Goal: Task Accomplishment & Management: Use online tool/utility

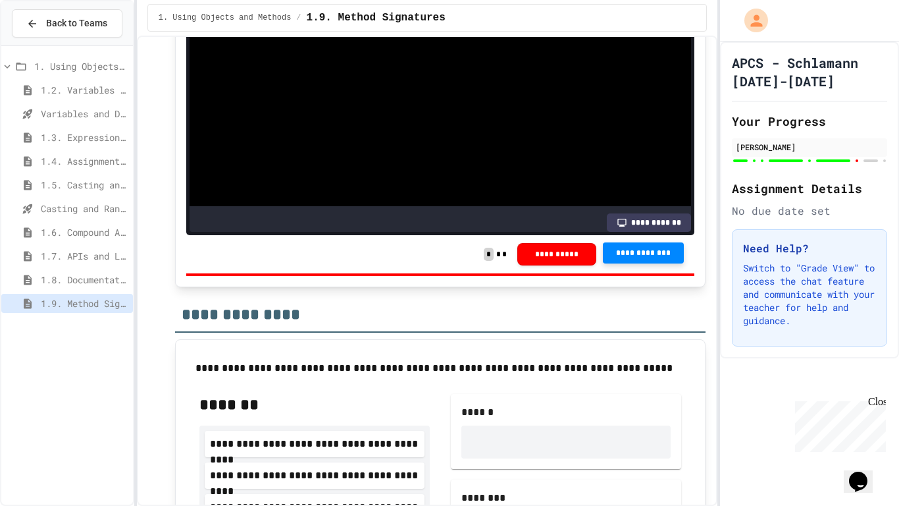
scroll to position [196, 0]
drag, startPoint x: 420, startPoint y: 221, endPoint x: 232, endPoint y: 210, distance: 188.0
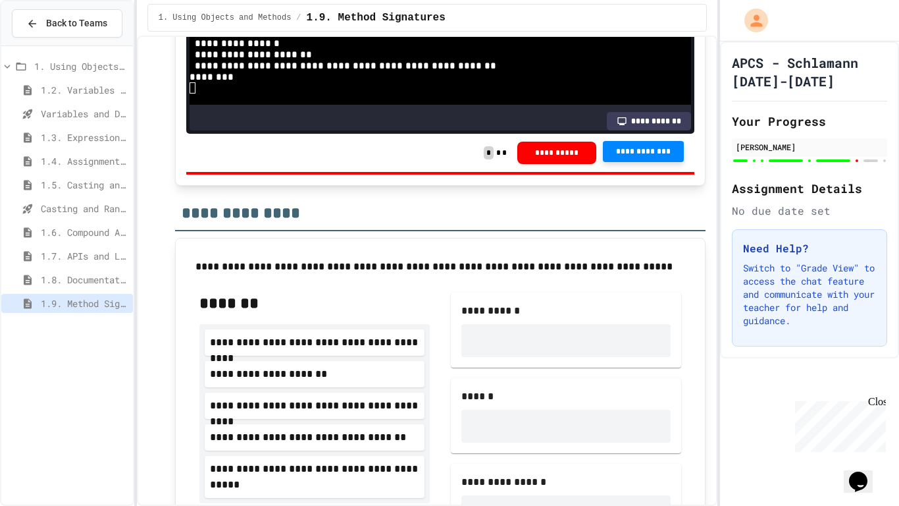
scroll to position [8271, 0]
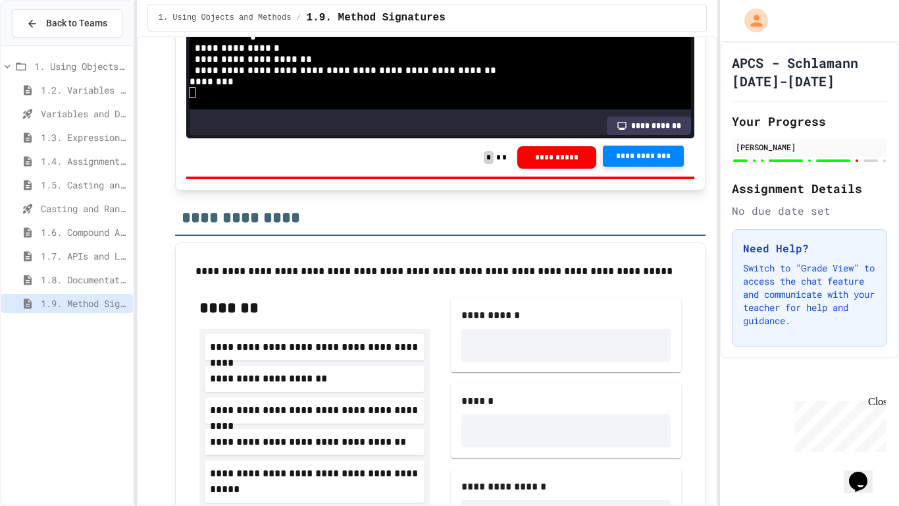
drag, startPoint x: 241, startPoint y: 119, endPoint x: 431, endPoint y: 125, distance: 190.4
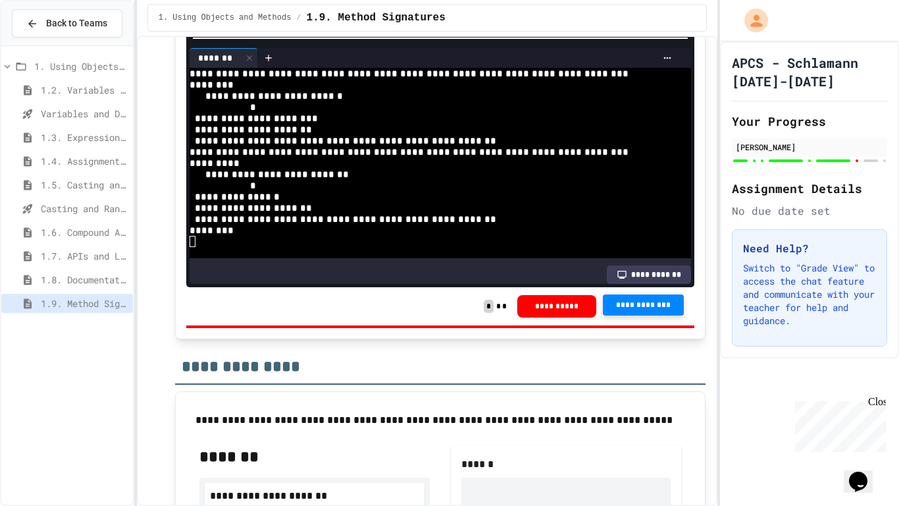
scroll to position [8090, 0]
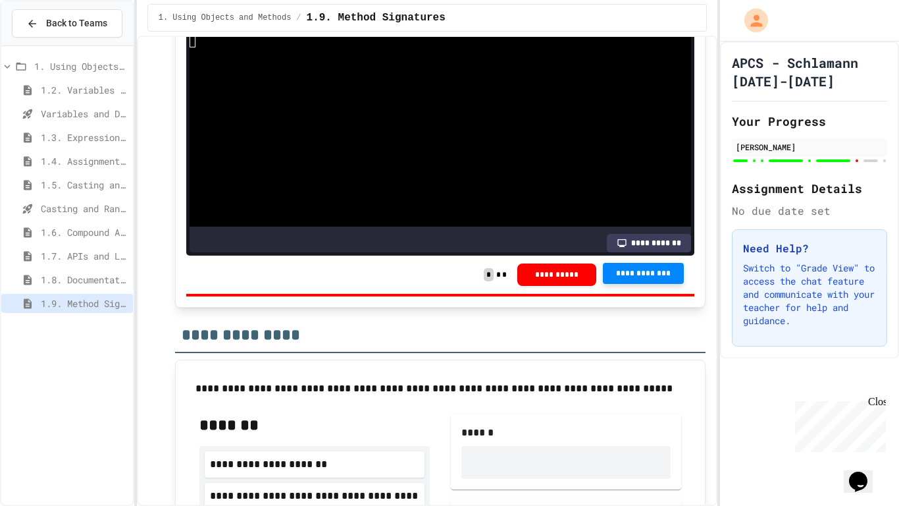
scroll to position [8156, 0]
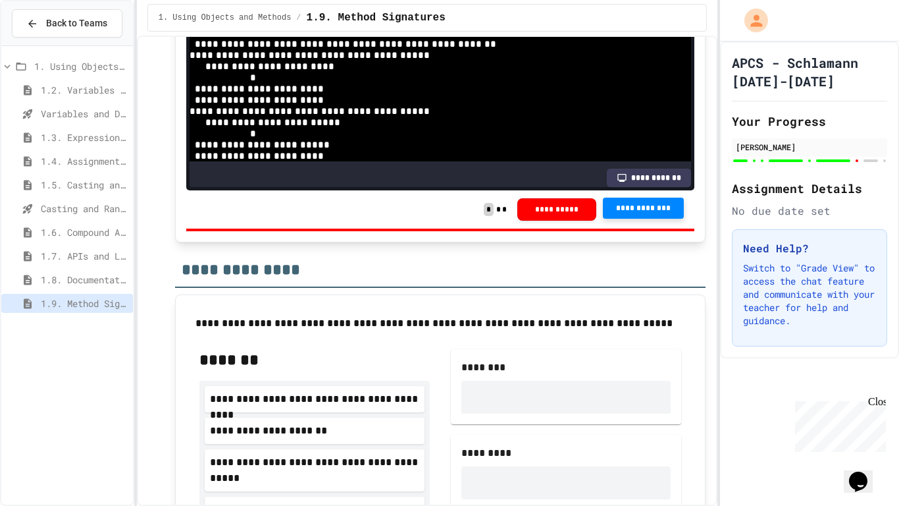
scroll to position [8218, 0]
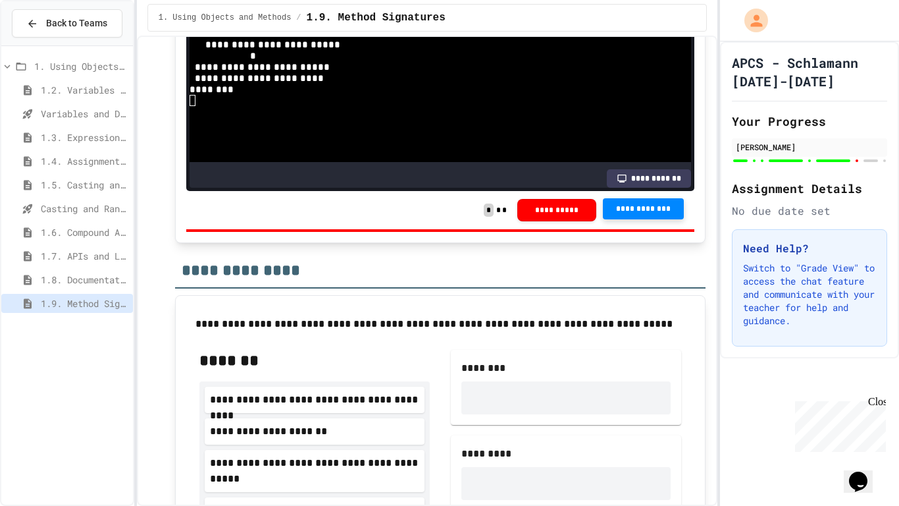
scroll to position [187, 0]
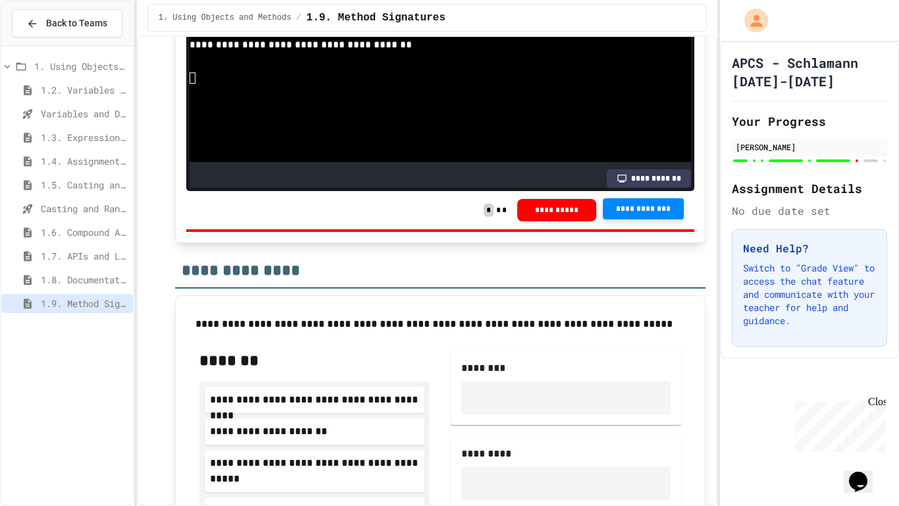
scroll to position [232, 0]
drag, startPoint x: 244, startPoint y: 161, endPoint x: 368, endPoint y: 178, distance: 125.0
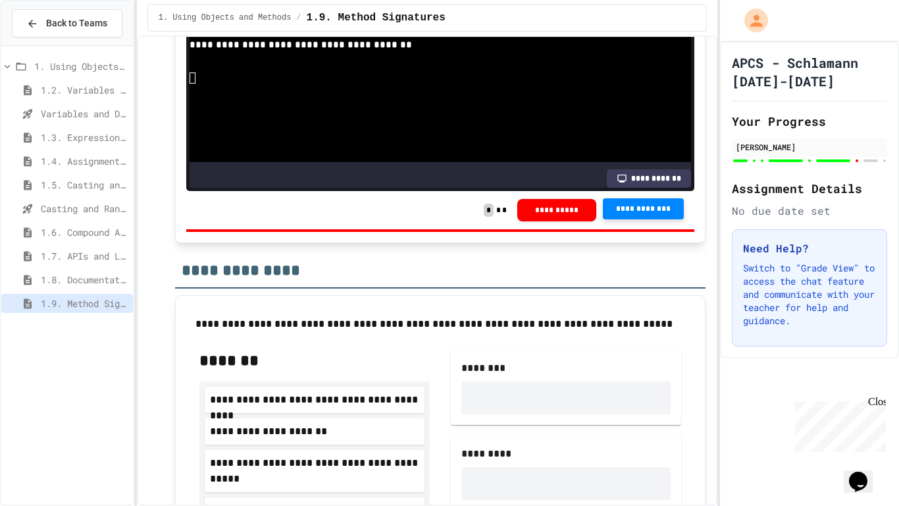
scroll to position [214, 0]
drag, startPoint x: 367, startPoint y: 198, endPoint x: 246, endPoint y: 180, distance: 121.8
drag, startPoint x: 302, startPoint y: 156, endPoint x: 226, endPoint y: 144, distance: 77.4
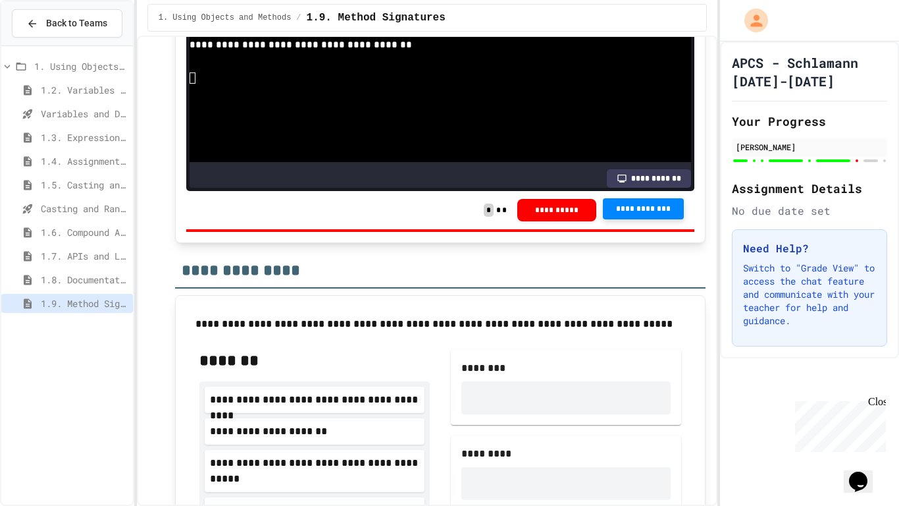
copy div "**********"
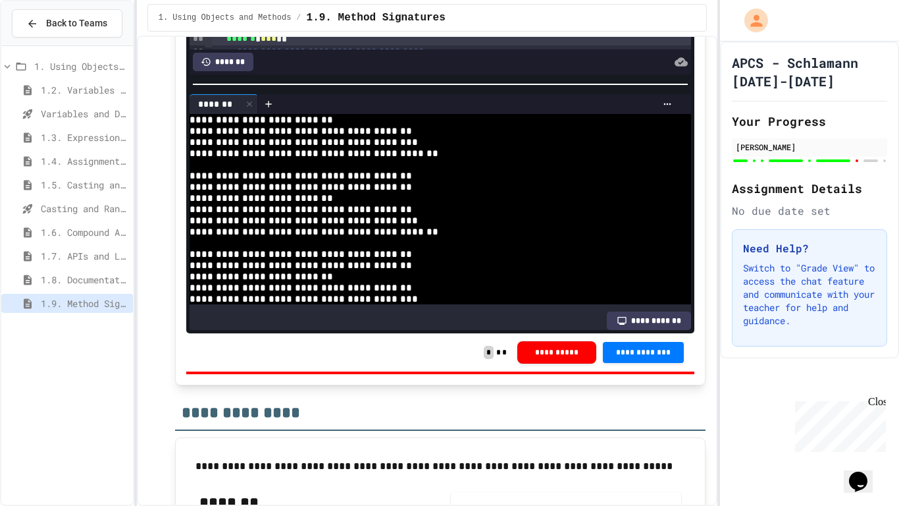
scroll to position [176, 0]
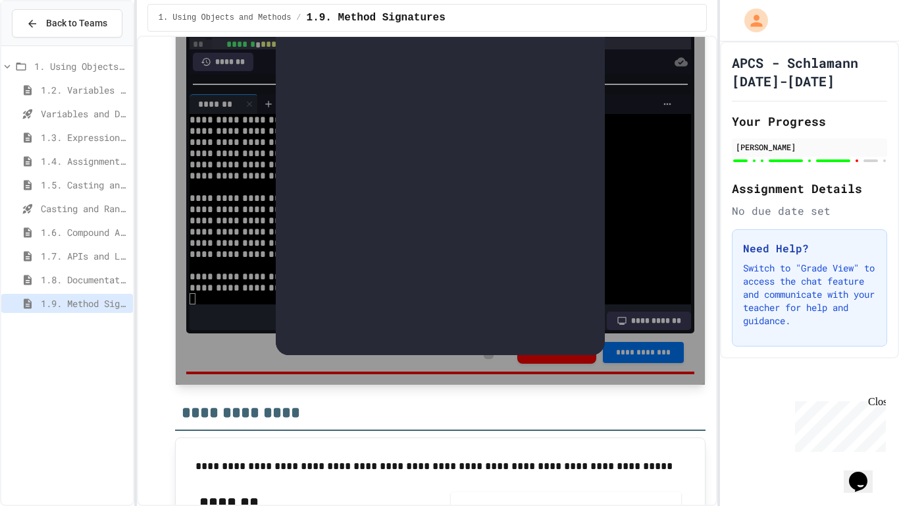
scroll to position [56, 0]
click at [460, 44] on button "**********" at bounding box center [441, 33] width 279 height 22
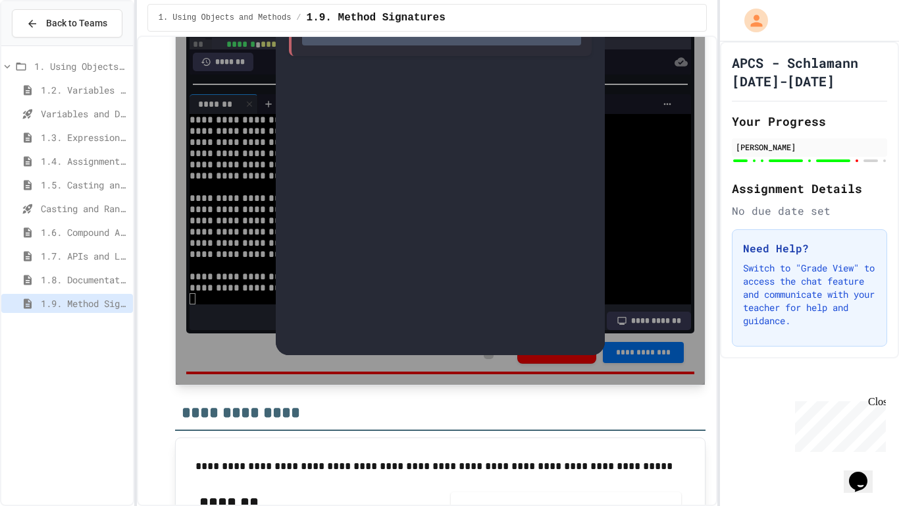
scroll to position [0, 0]
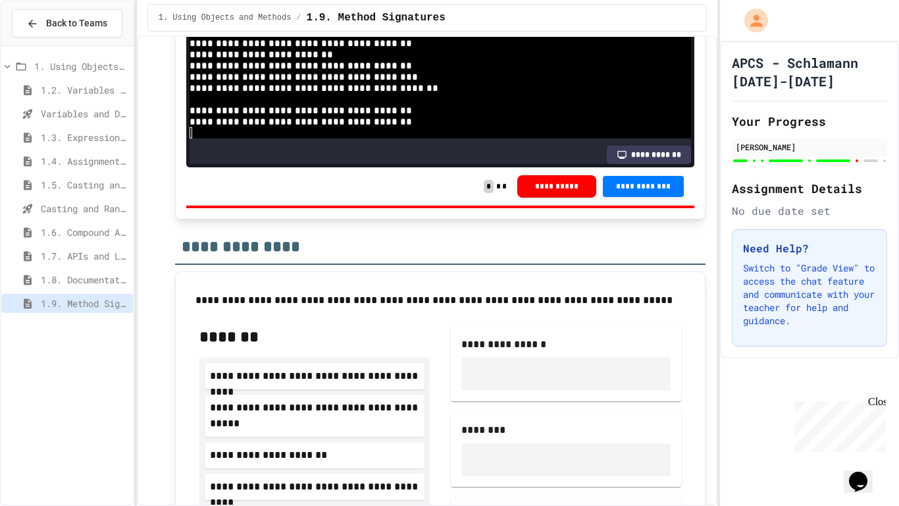
scroll to position [55, 0]
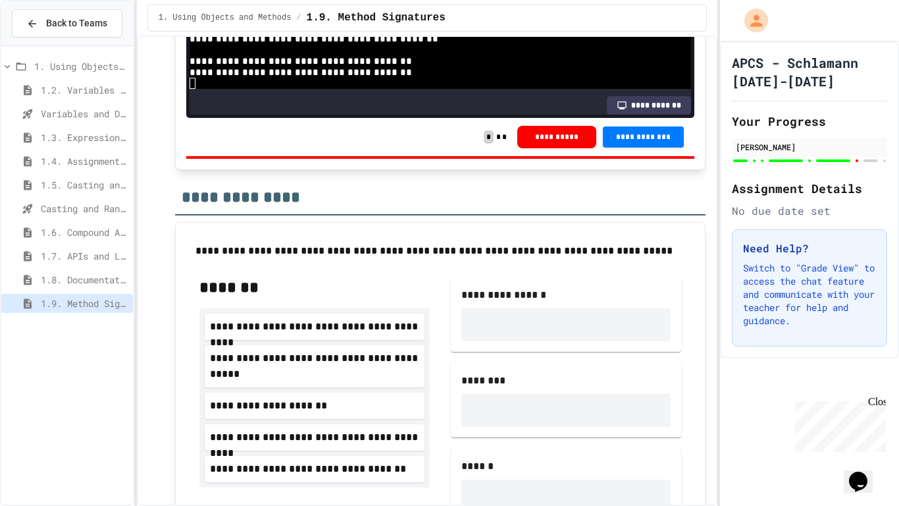
scroll to position [43, 0]
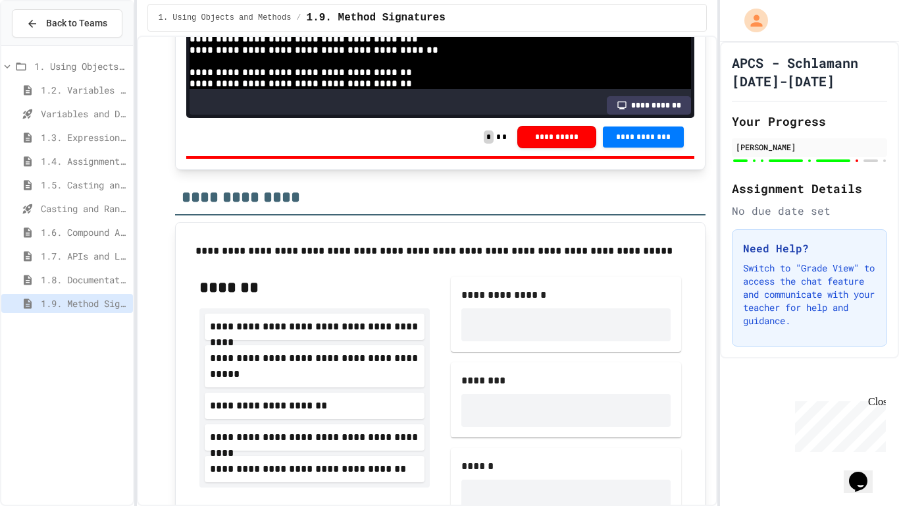
drag, startPoint x: 308, startPoint y: 139, endPoint x: 236, endPoint y: 138, distance: 71.8
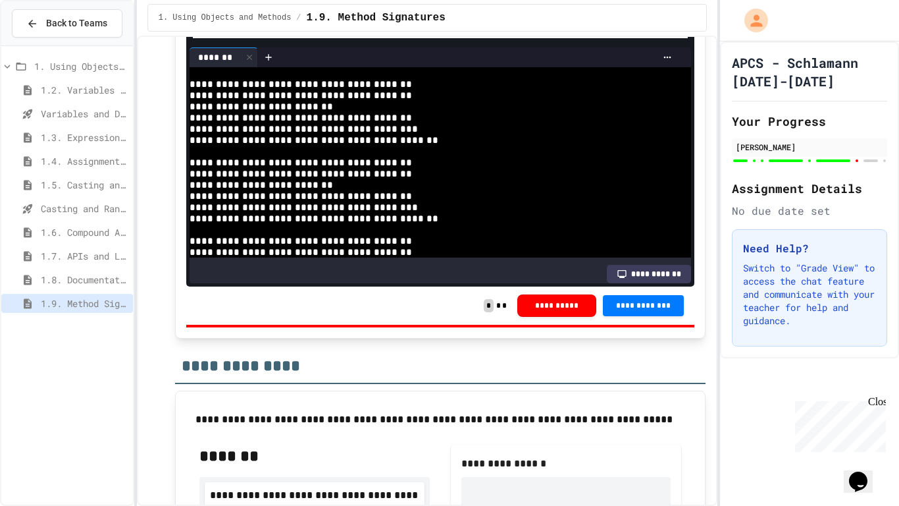
scroll to position [8111, 0]
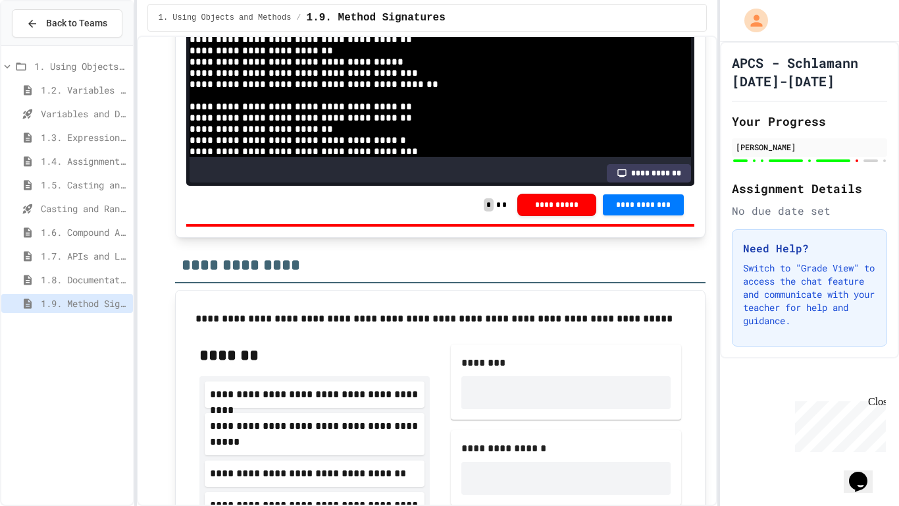
scroll to position [8214, 0]
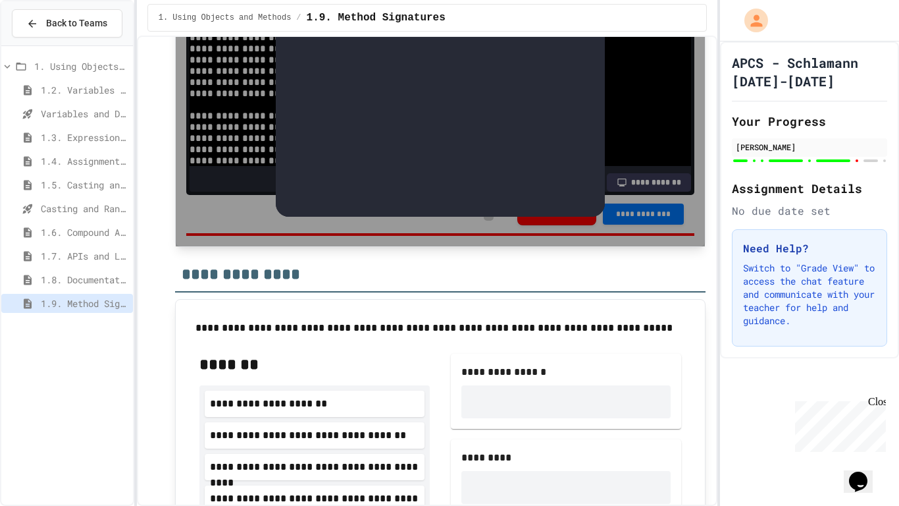
scroll to position [206, 0]
drag, startPoint x: 543, startPoint y: 258, endPoint x: 294, endPoint y: 113, distance: 288.0
copy div "The ants go marching one by one, hurrah, hurrah<br>The ants go marching one by …"
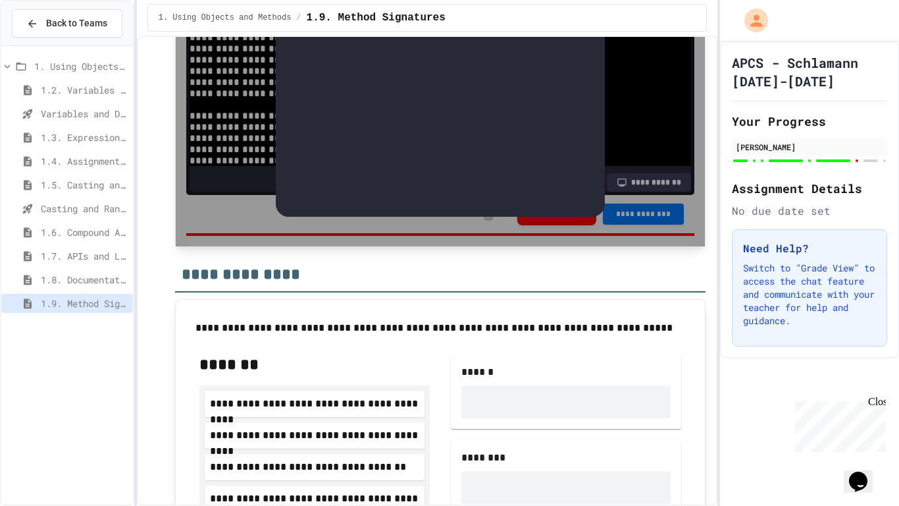
click at [756, 70] on h1 "APCS - Schlamann [DATE]-[DATE]" at bounding box center [809, 71] width 155 height 37
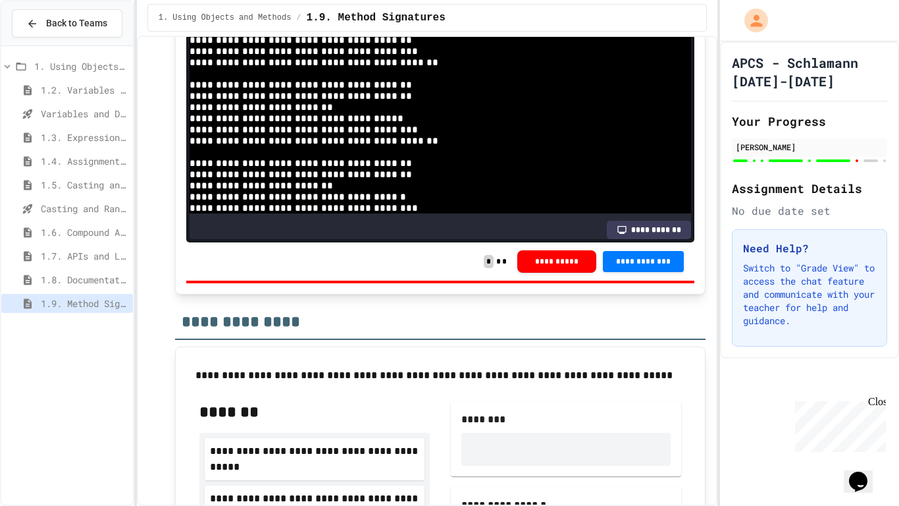
scroll to position [8167, 0]
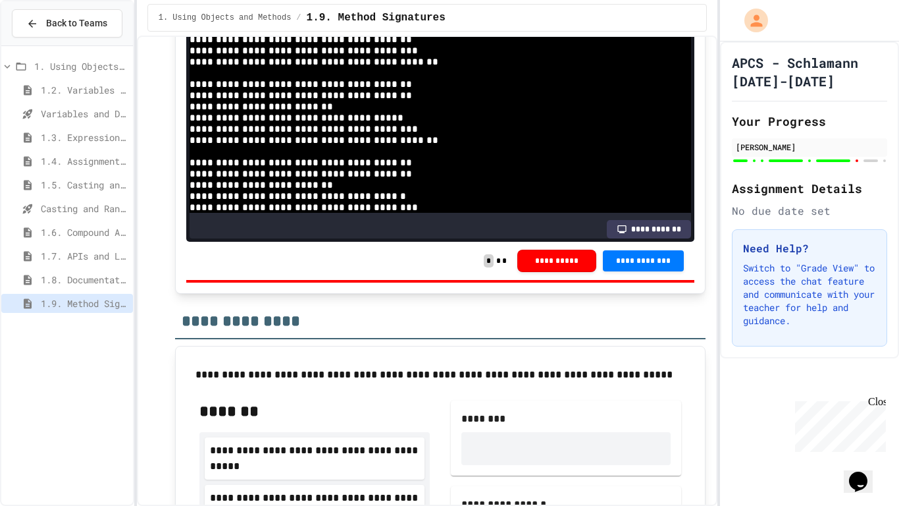
drag, startPoint x: 253, startPoint y: 181, endPoint x: 574, endPoint y: 290, distance: 339.2
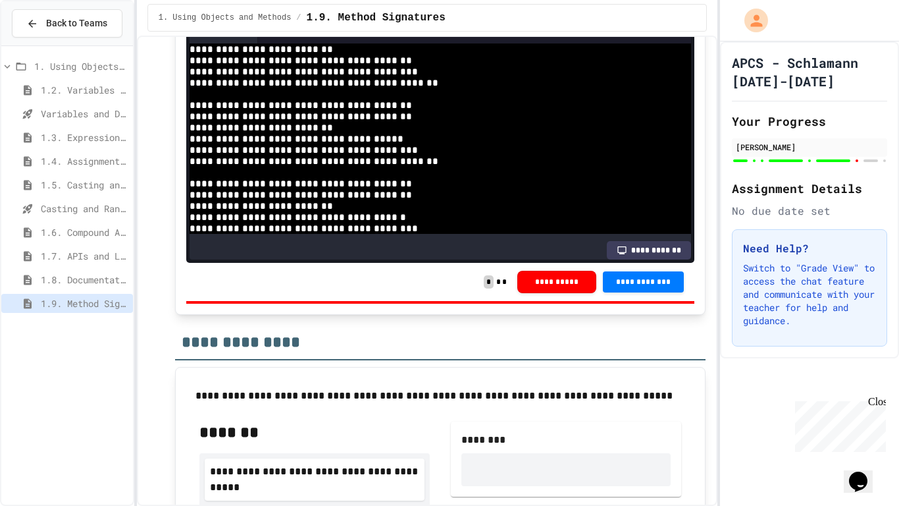
scroll to position [8129, 0]
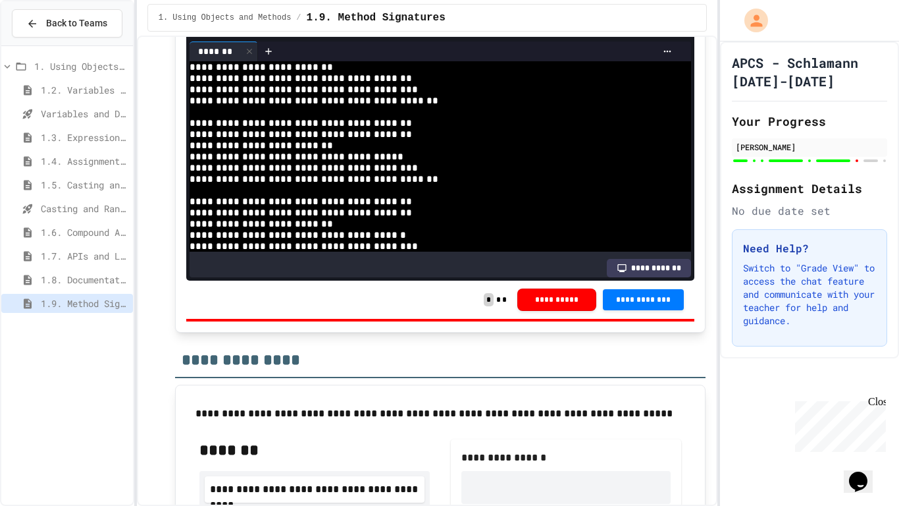
scroll to position [37, 0]
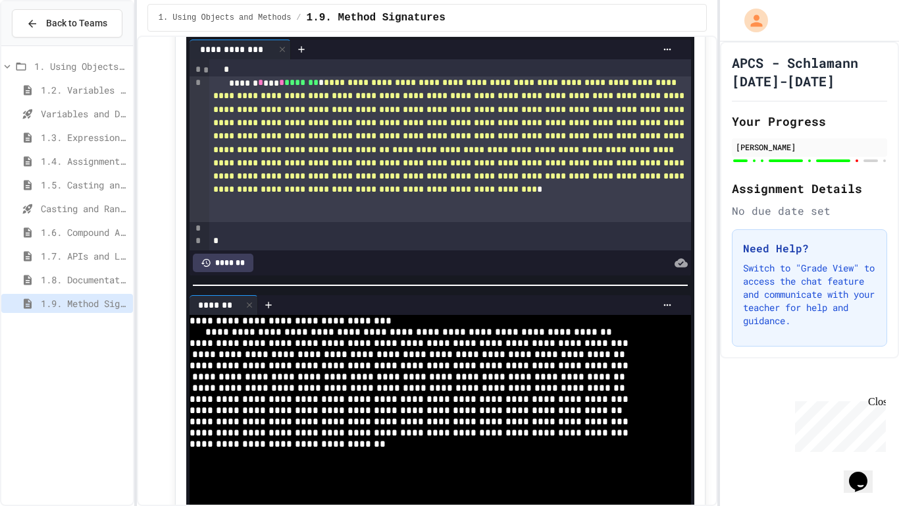
scroll to position [7881, 0]
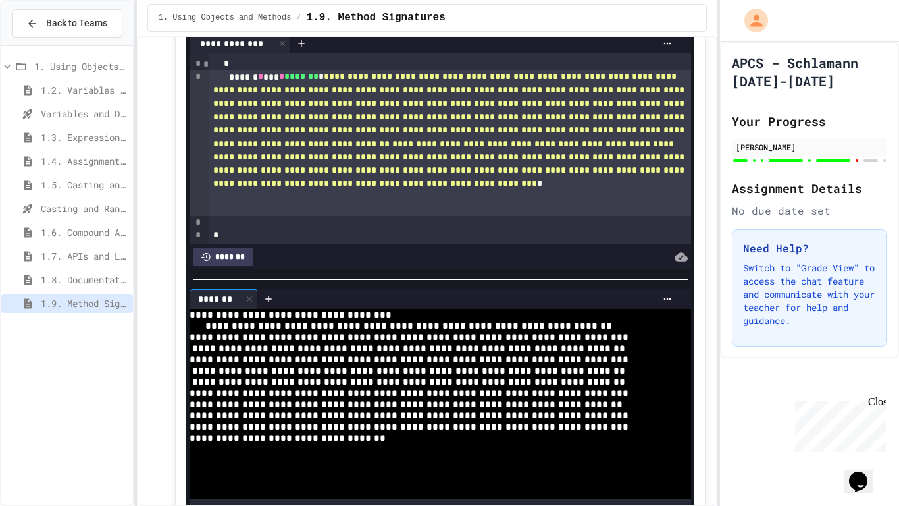
click at [470, 26] on link "*****" at bounding box center [468, 13] width 65 height 25
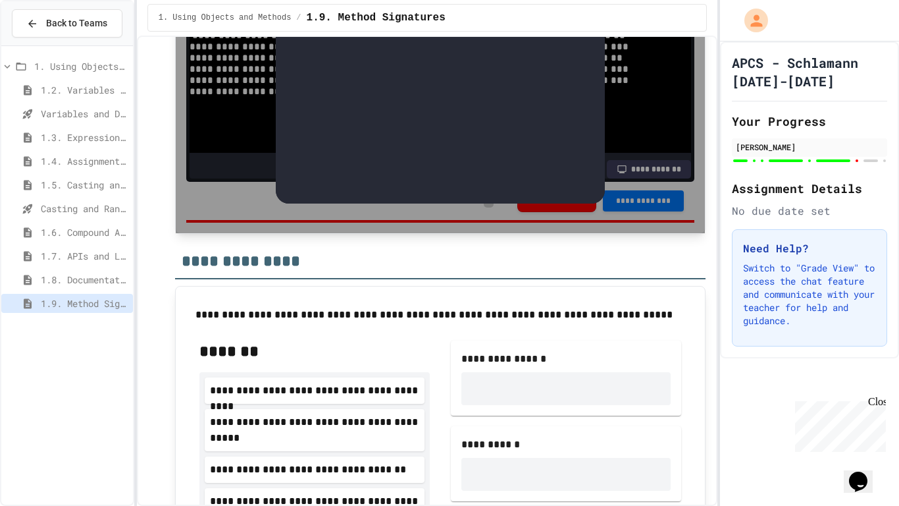
scroll to position [8177, 0]
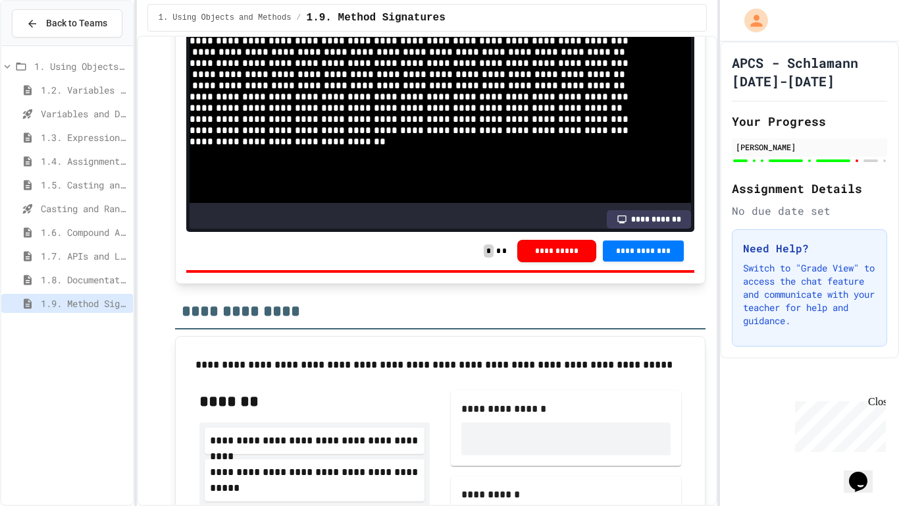
drag, startPoint x: 674, startPoint y: 257, endPoint x: 507, endPoint y: 257, distance: 166.6
type input "***"
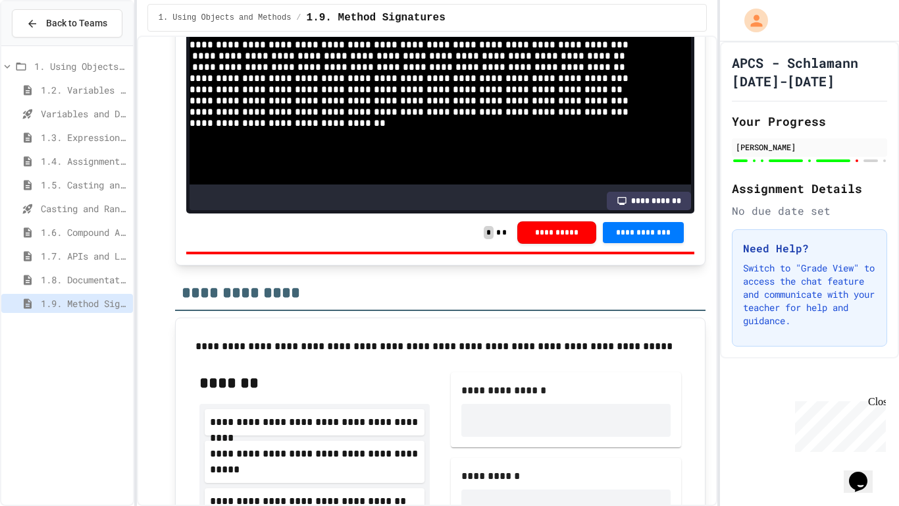
scroll to position [0, 0]
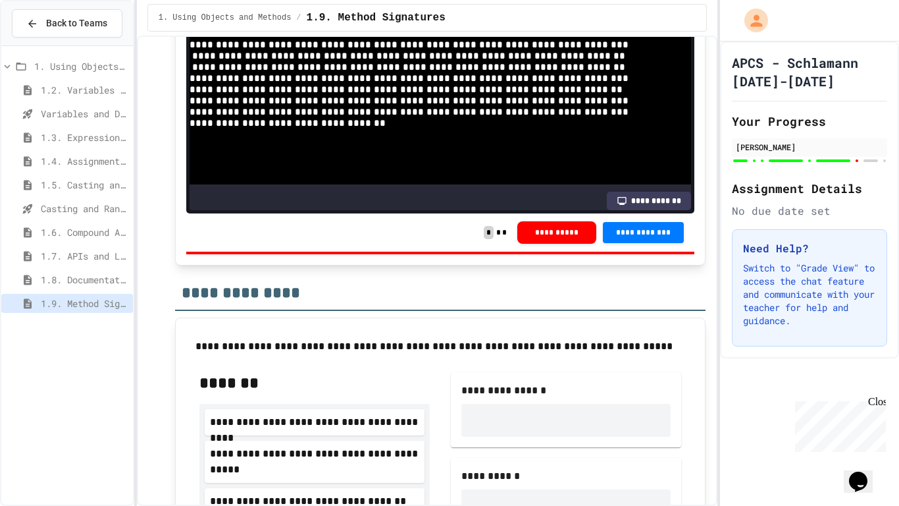
copy div "**********"
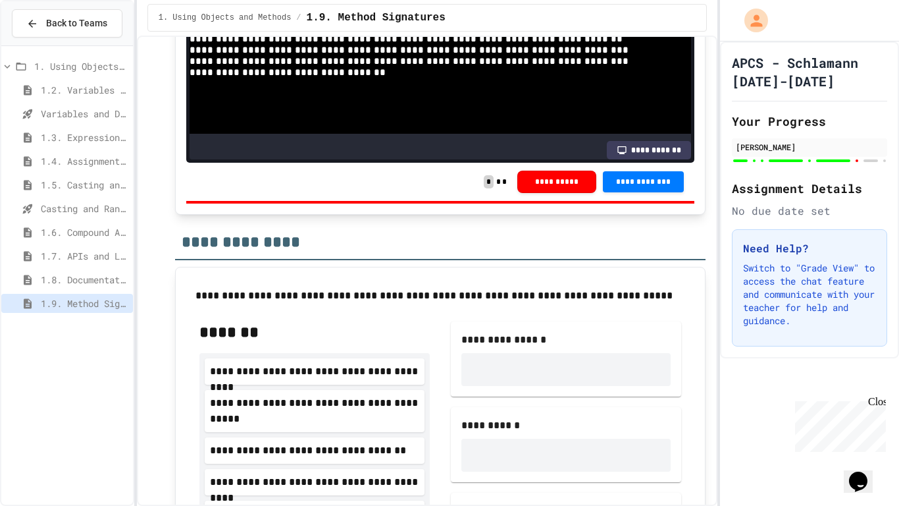
scroll to position [174, 0]
drag, startPoint x: 379, startPoint y: 196, endPoint x: 242, endPoint y: 178, distance: 138.0
